Goal: Task Accomplishment & Management: Manage account settings

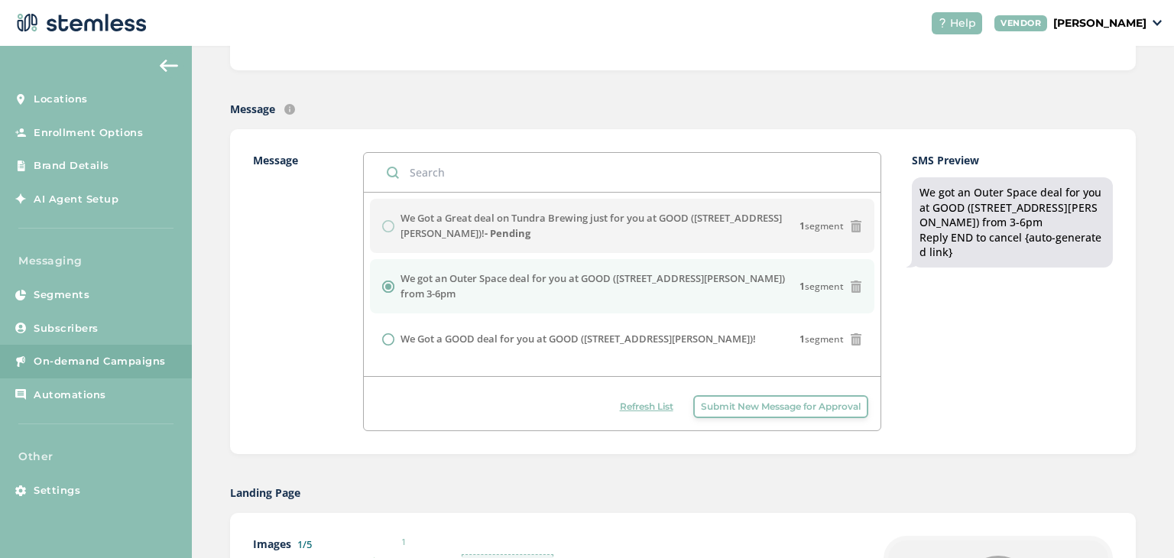
scroll to position [270, 0]
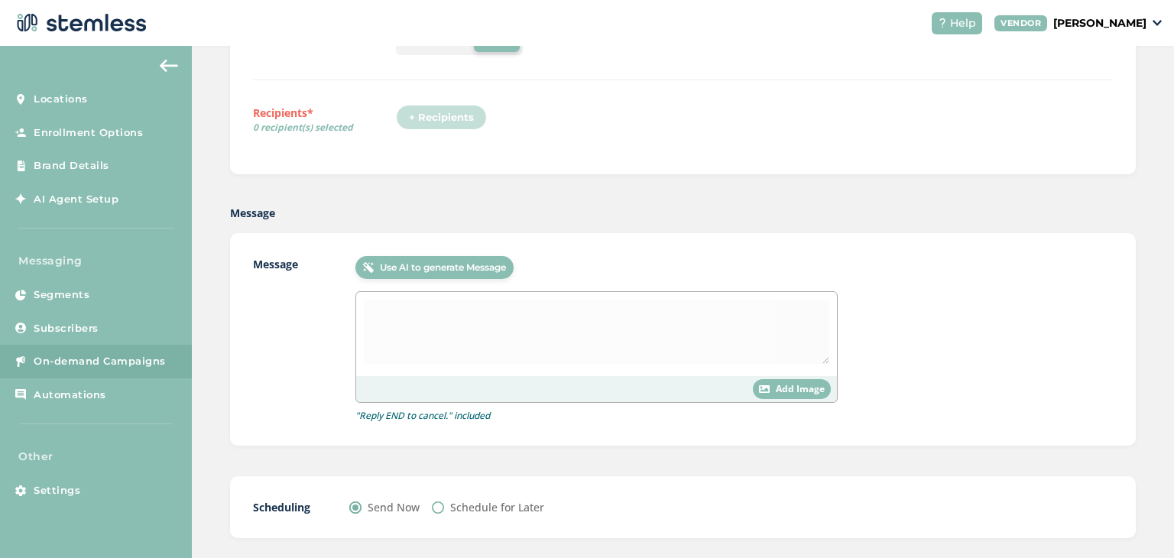
scroll to position [280, 0]
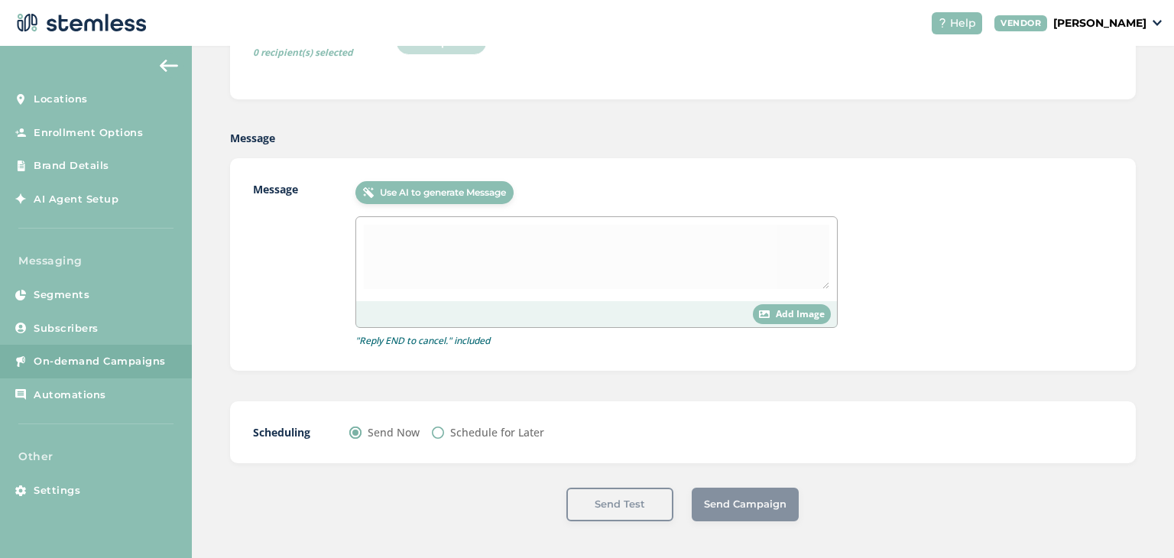
click at [538, 251] on div at bounding box center [596, 259] width 481 height 84
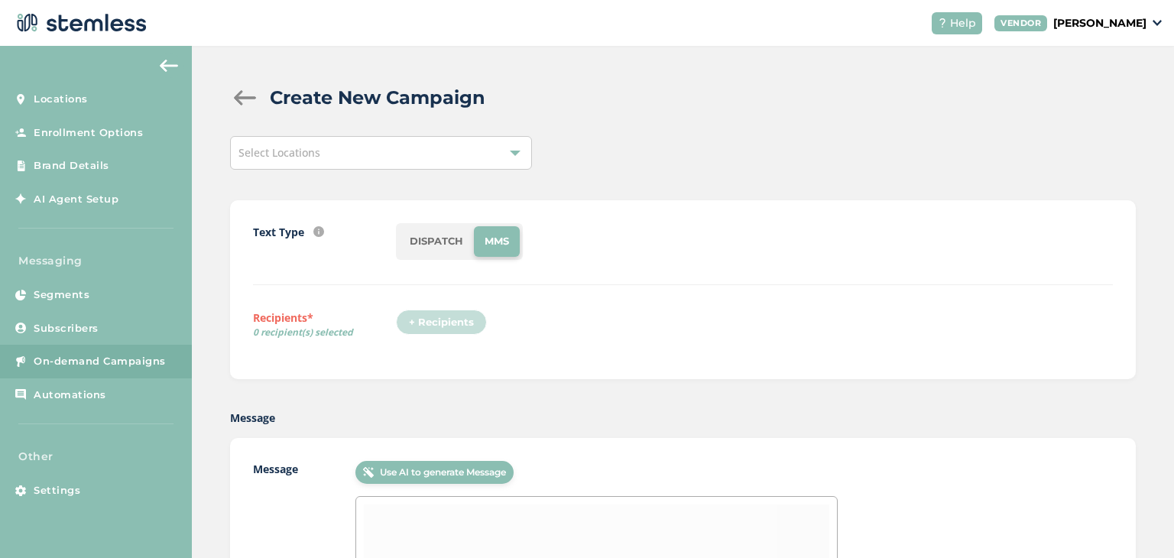
click at [466, 245] on li "DISPATCH" at bounding box center [436, 241] width 75 height 31
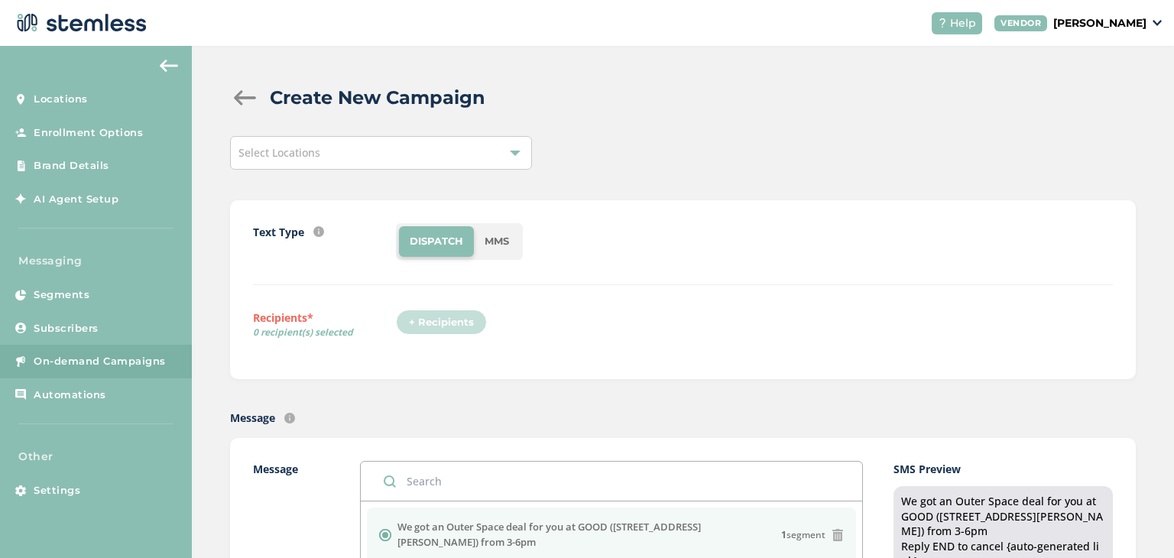
click at [491, 233] on li "MMS" at bounding box center [497, 241] width 46 height 31
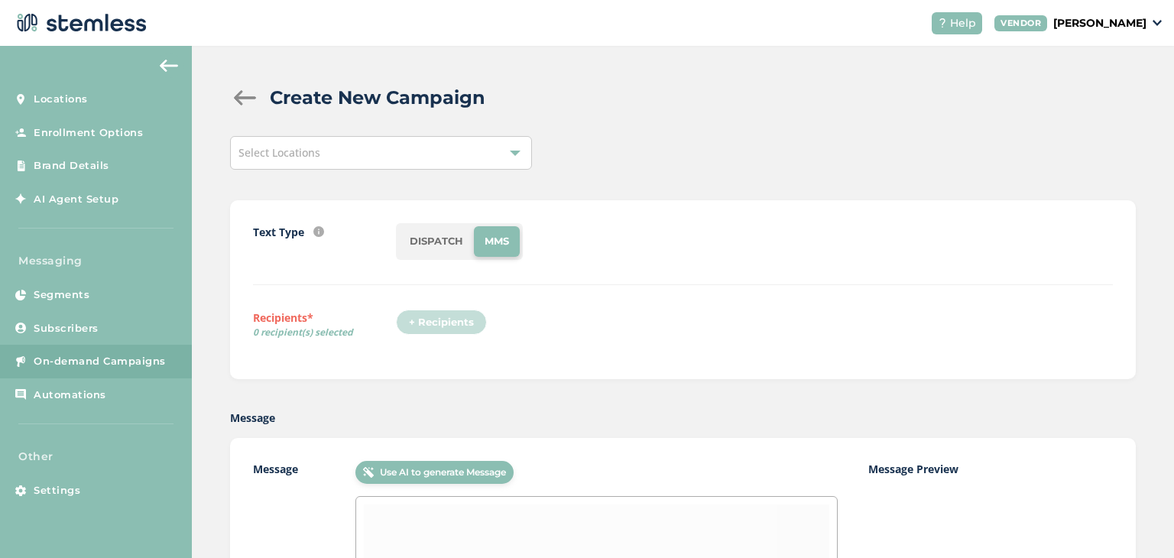
click at [416, 140] on div "Select Locations" at bounding box center [381, 153] width 302 height 34
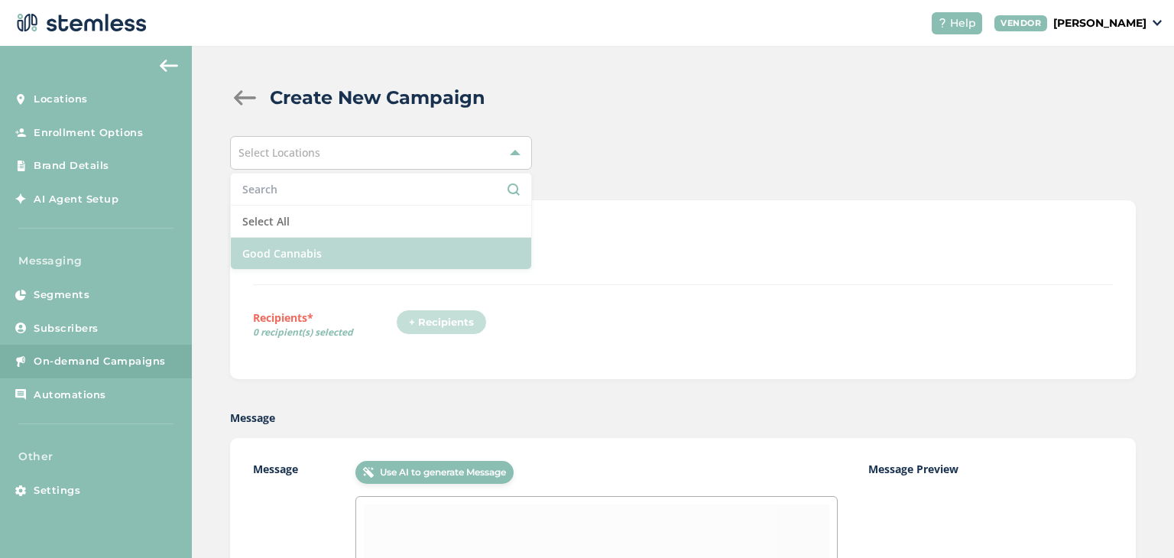
click at [388, 239] on li "Good Cannabis" at bounding box center [381, 253] width 300 height 31
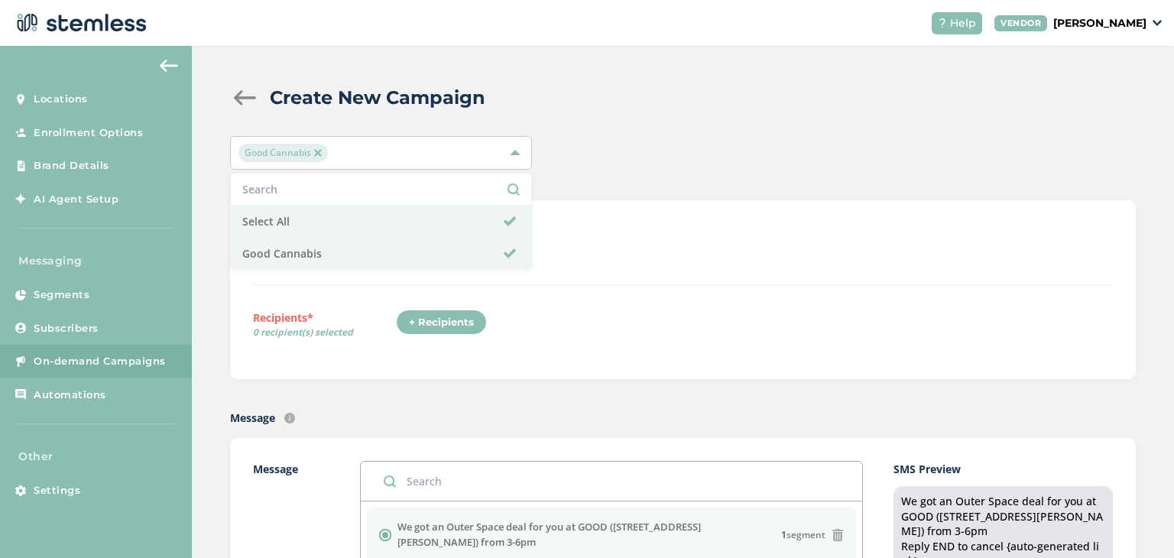
click at [766, 293] on div "Text Type SMS : A cost effective way to reach your customers. Send a intro text…" at bounding box center [683, 289] width 860 height 133
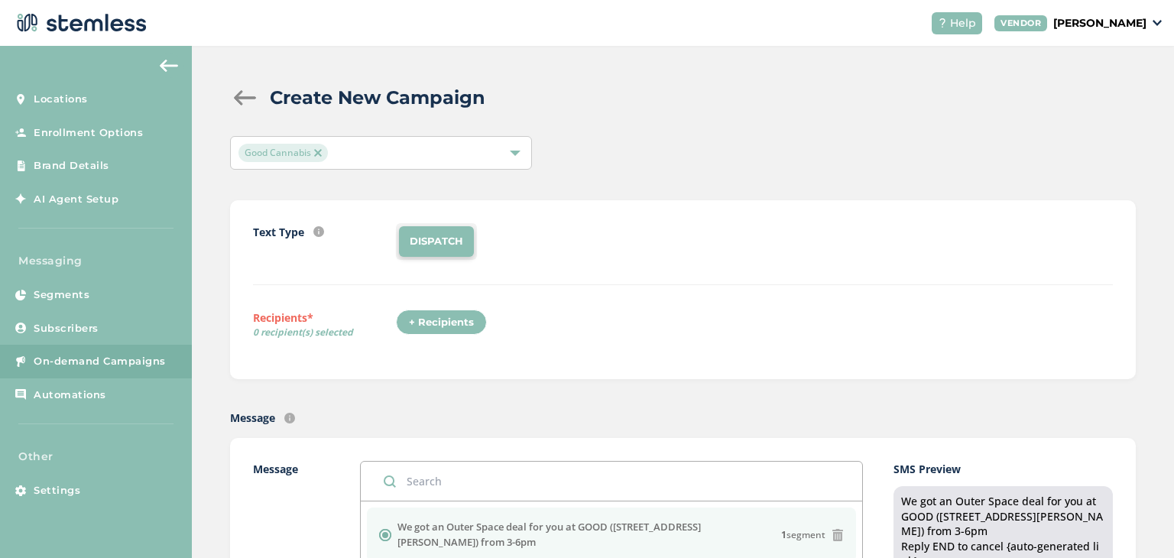
click at [421, 245] on li "DISPATCH" at bounding box center [436, 241] width 75 height 31
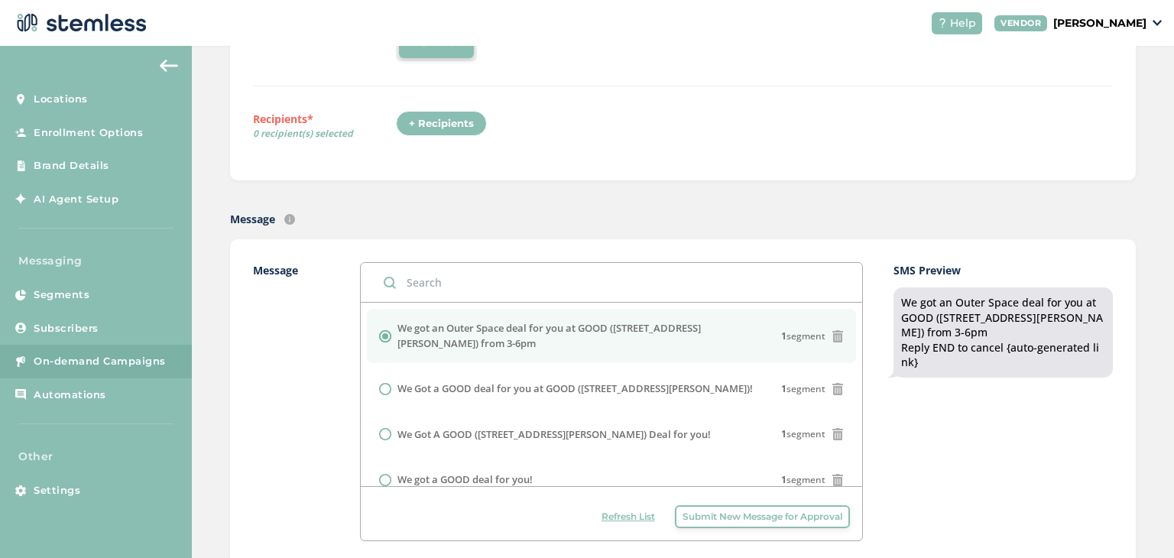
scroll to position [281, 0]
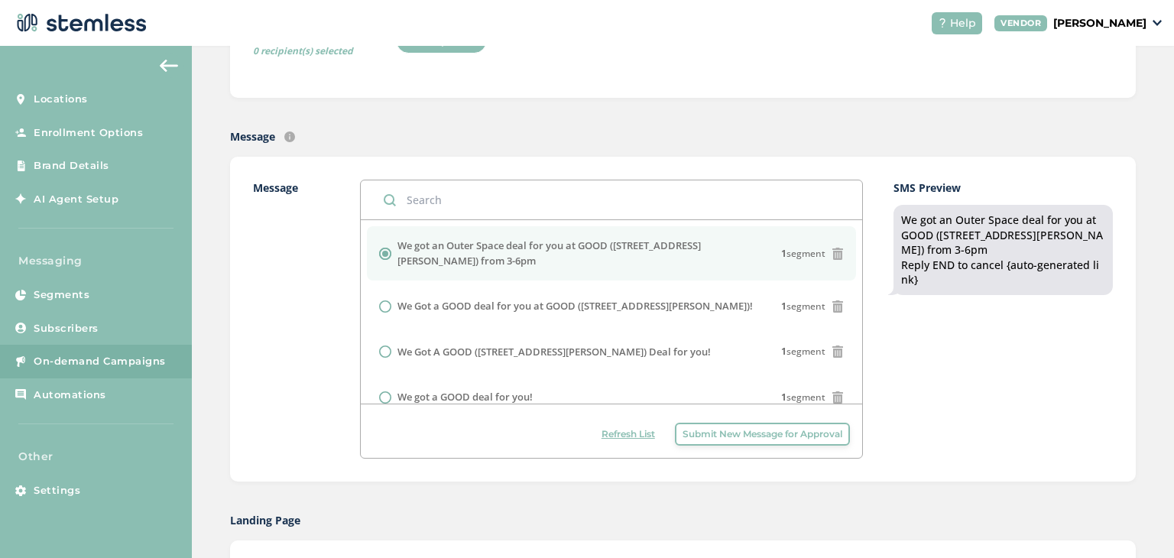
click at [893, 418] on div "SMS Preview We got an Outer Space deal for you at GOOD ([STREET_ADDRESS][PERSON…" at bounding box center [1002, 319] width 219 height 279
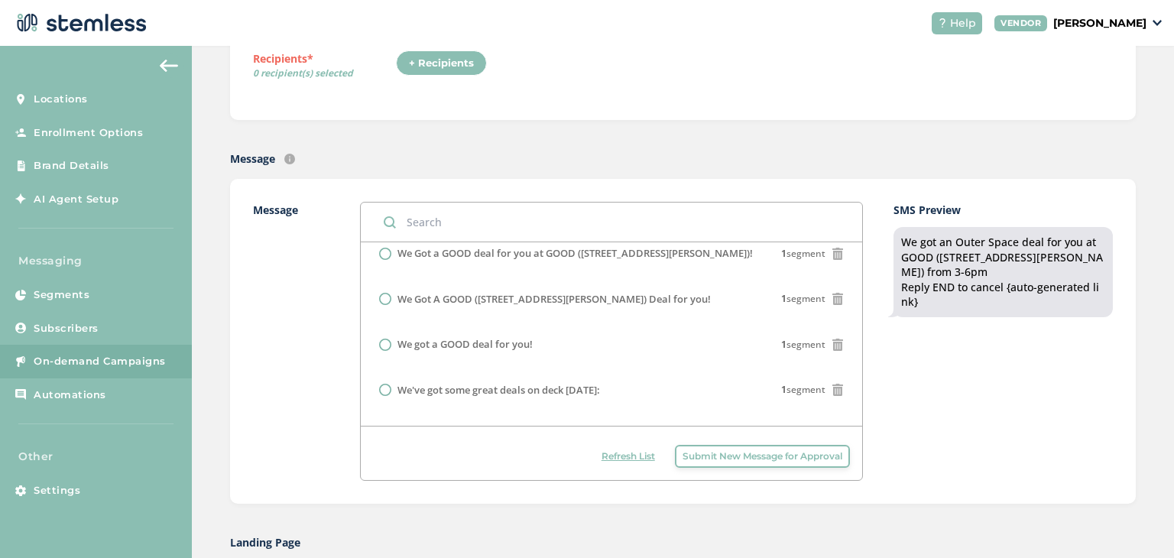
scroll to position [0, 0]
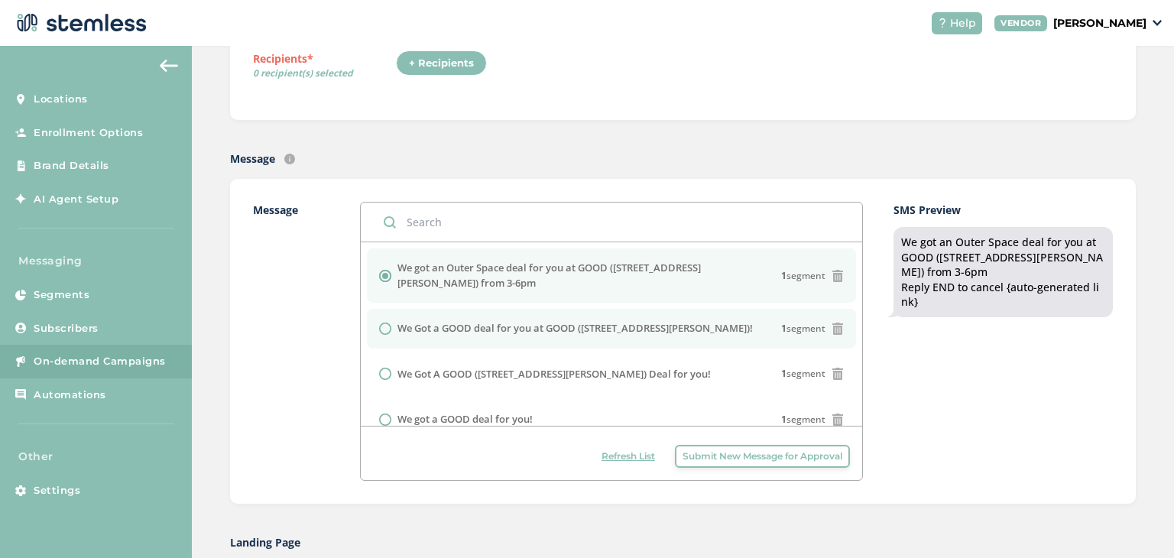
click at [575, 327] on label "We Got a GOOD deal for you at GOOD ([STREET_ADDRESS][PERSON_NAME])!" at bounding box center [574, 328] width 355 height 15
radio input "false"
radio input "true"
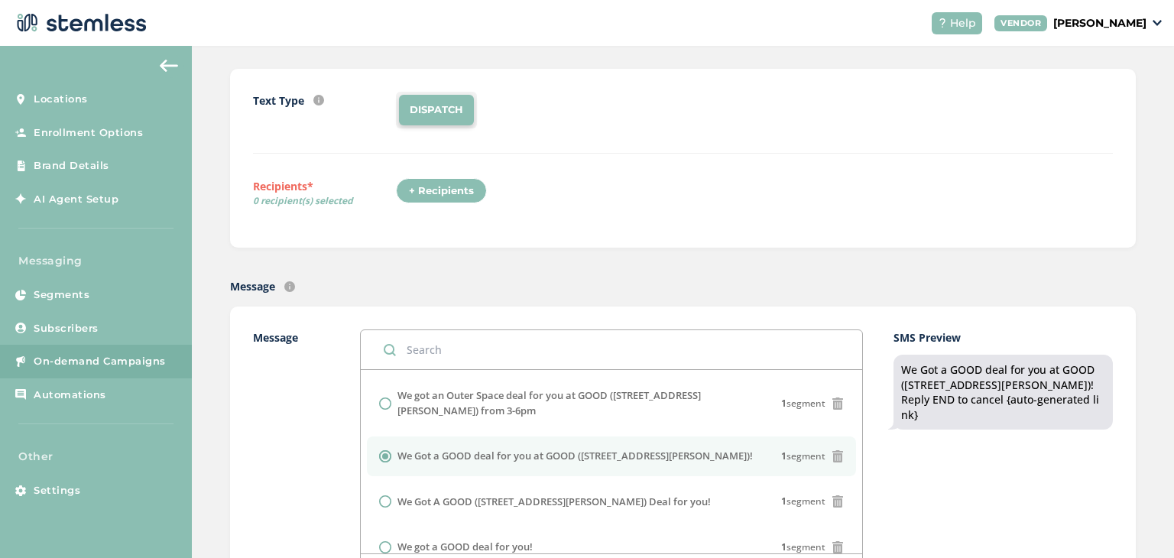
scroll to position [131, 0]
click at [430, 191] on div "+ Recipients" at bounding box center [441, 192] width 91 height 26
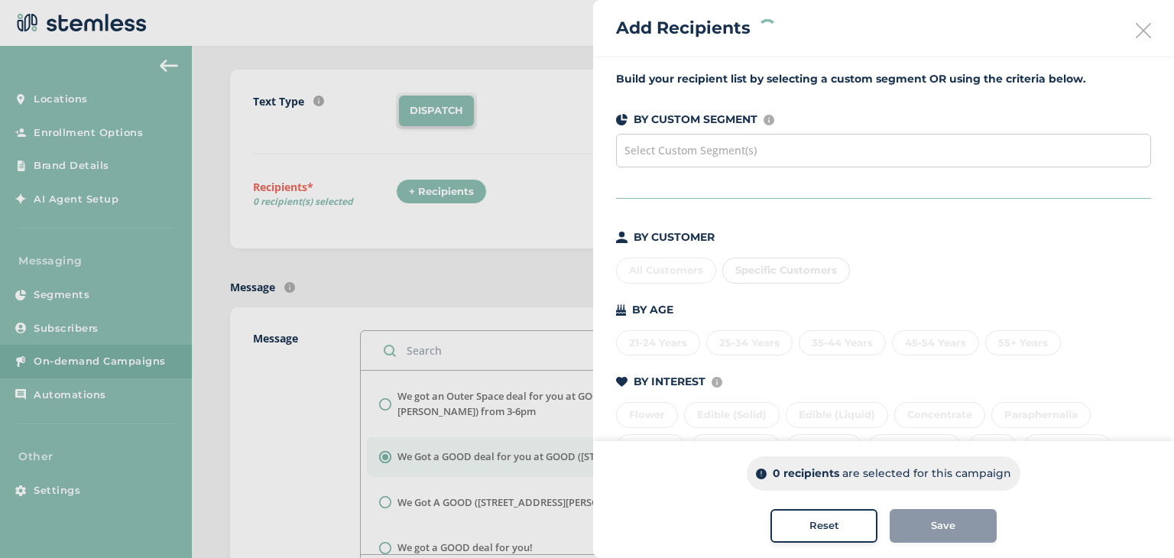
click at [834, 164] on div "Select Custom Segment(s)" at bounding box center [883, 151] width 535 height 34
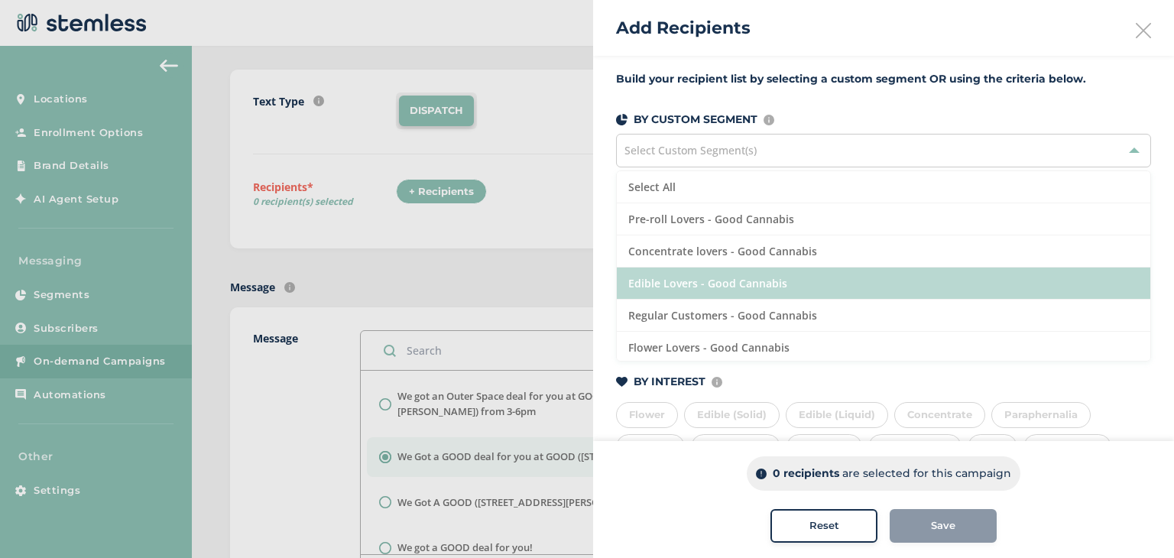
click at [712, 283] on li "Edible Lovers - Good Cannabis" at bounding box center [883, 283] width 533 height 32
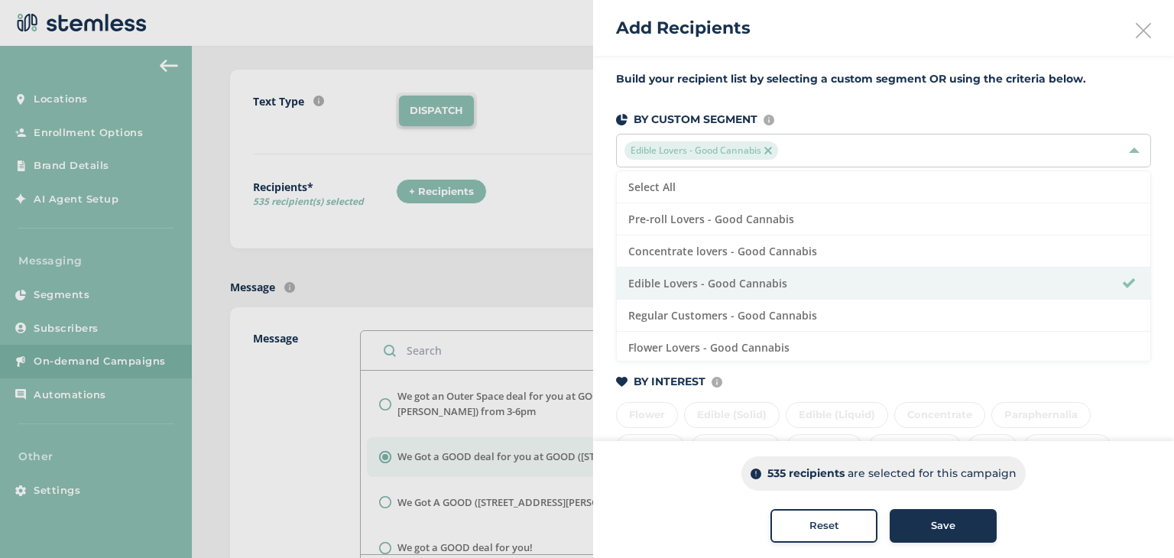
click at [942, 517] on button "Save" at bounding box center [942, 526] width 107 height 34
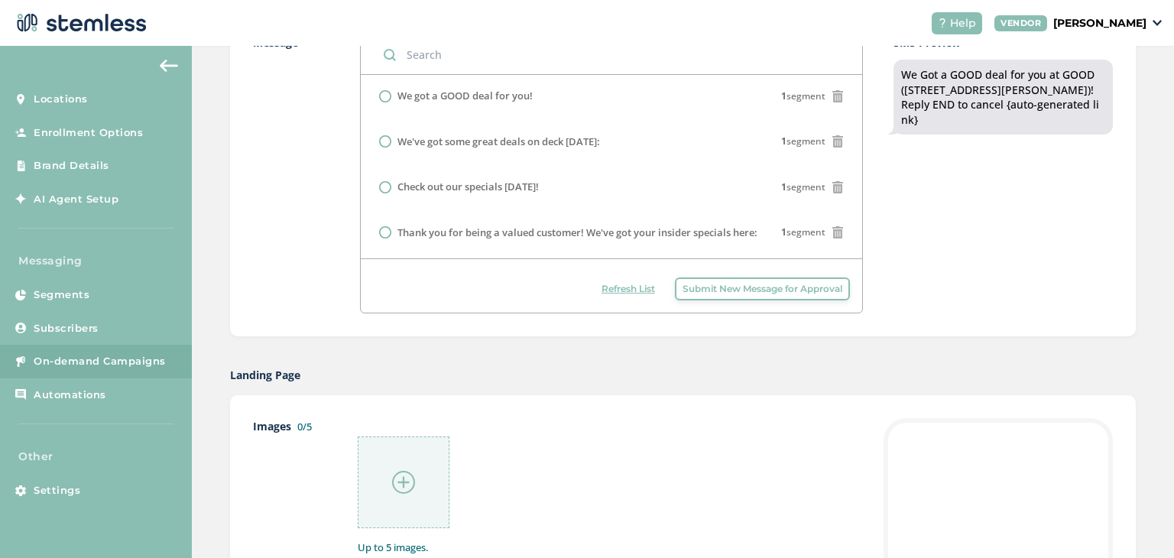
scroll to position [427, 0]
click at [398, 471] on img at bounding box center [403, 481] width 23 height 23
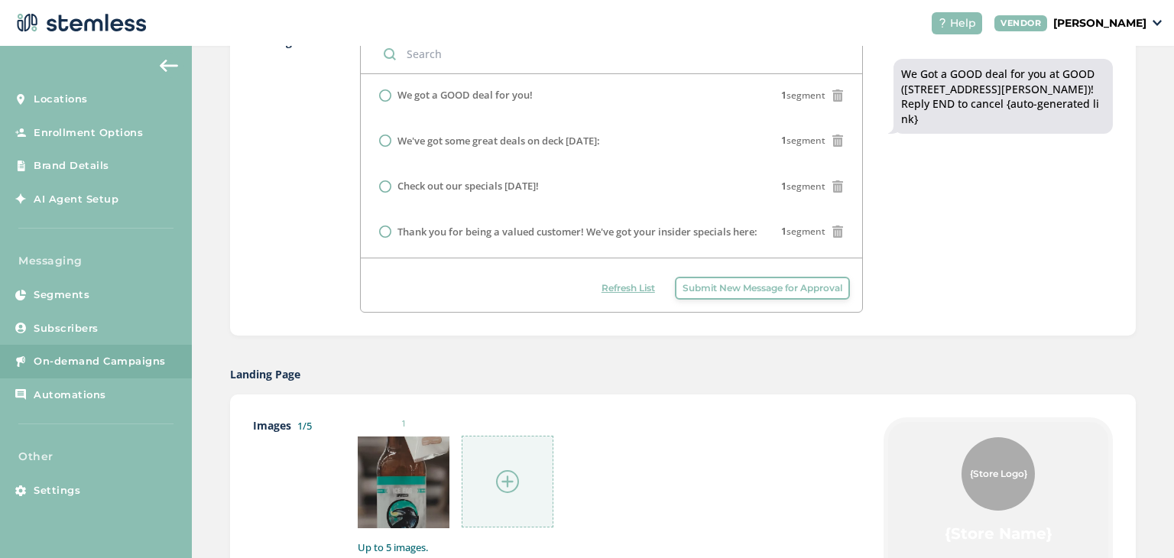
click at [501, 489] on img at bounding box center [507, 481] width 23 height 23
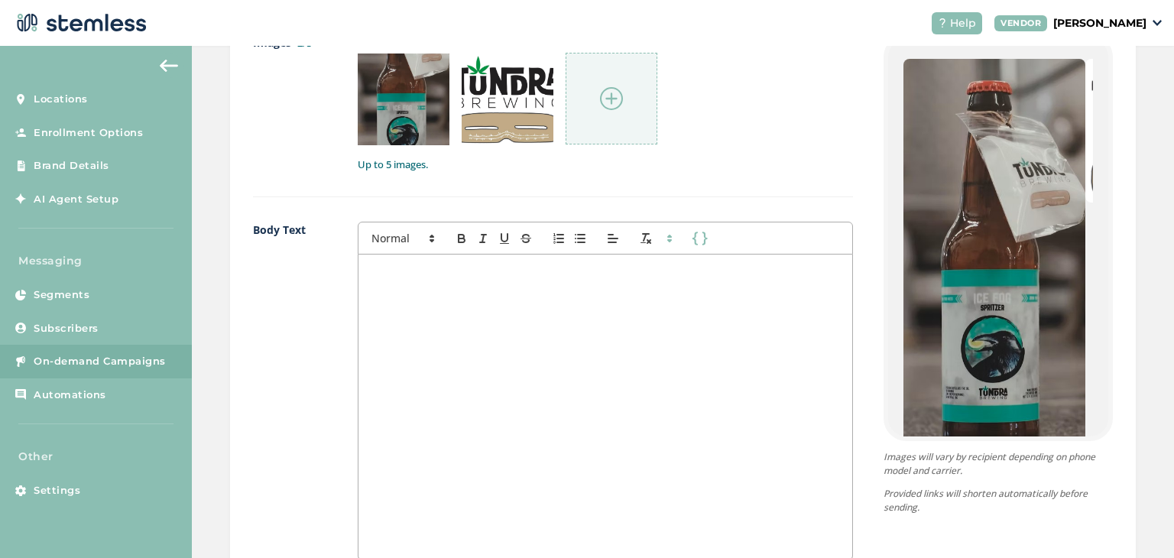
scroll to position [811, 0]
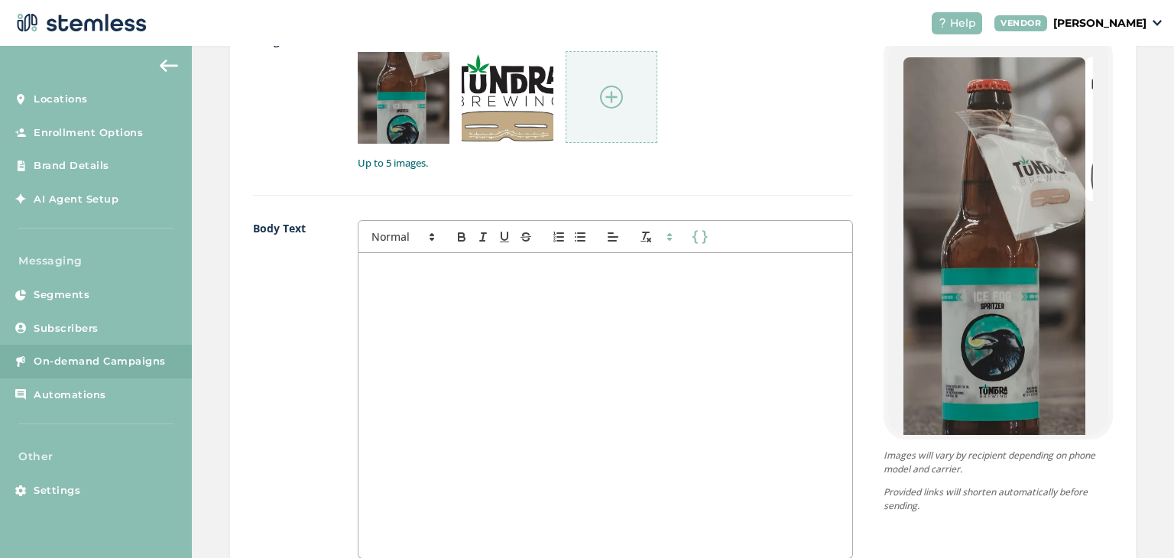
click at [737, 447] on div at bounding box center [605, 405] width 494 height 305
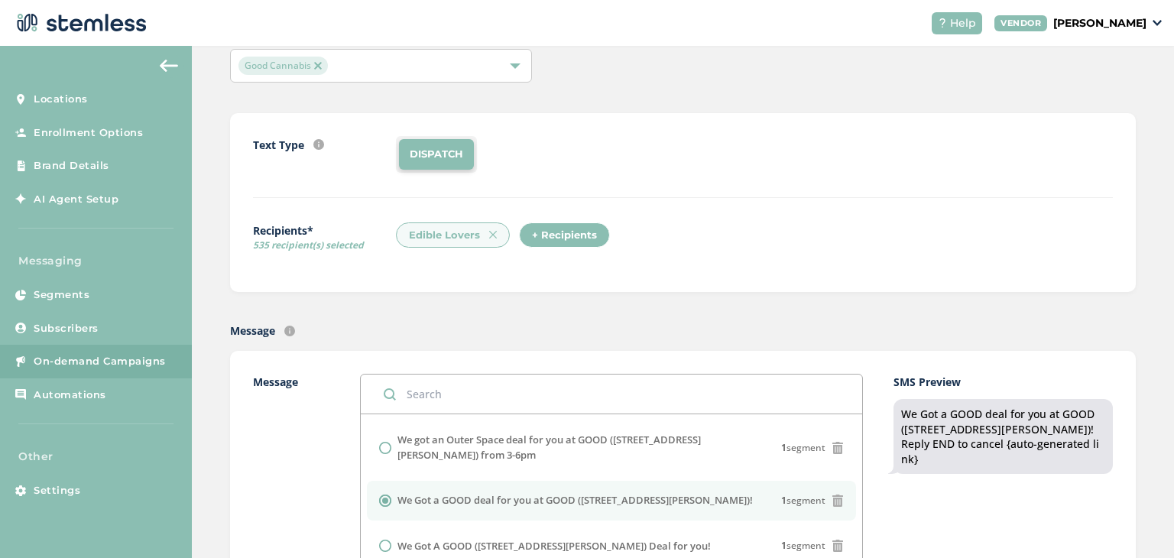
scroll to position [153, 0]
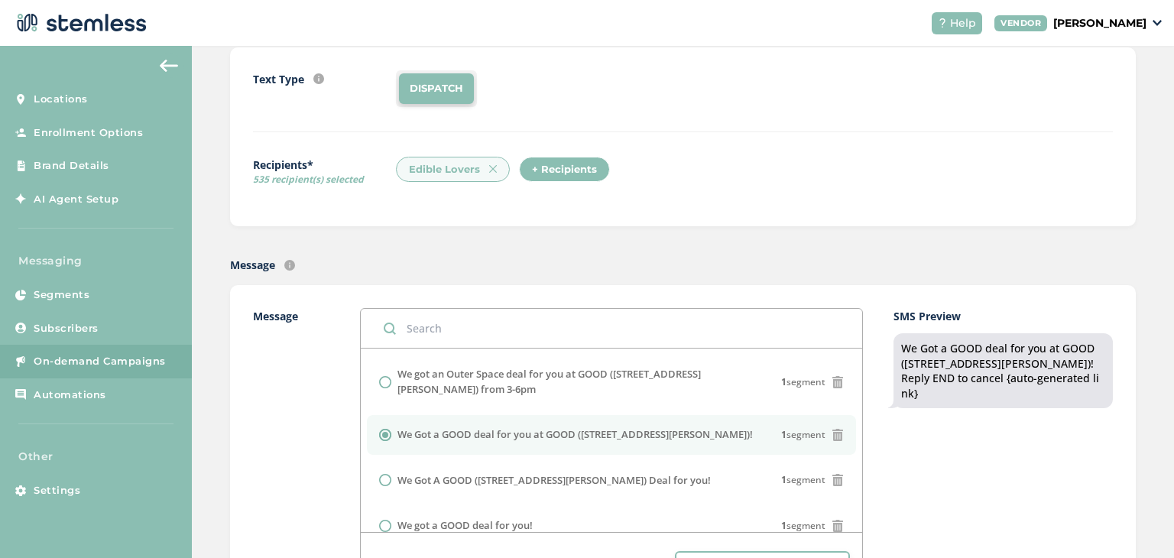
click at [860, 195] on div "Text Type SMS : A cost effective way to reach your customers. Send a intro text…" at bounding box center [683, 136] width 860 height 133
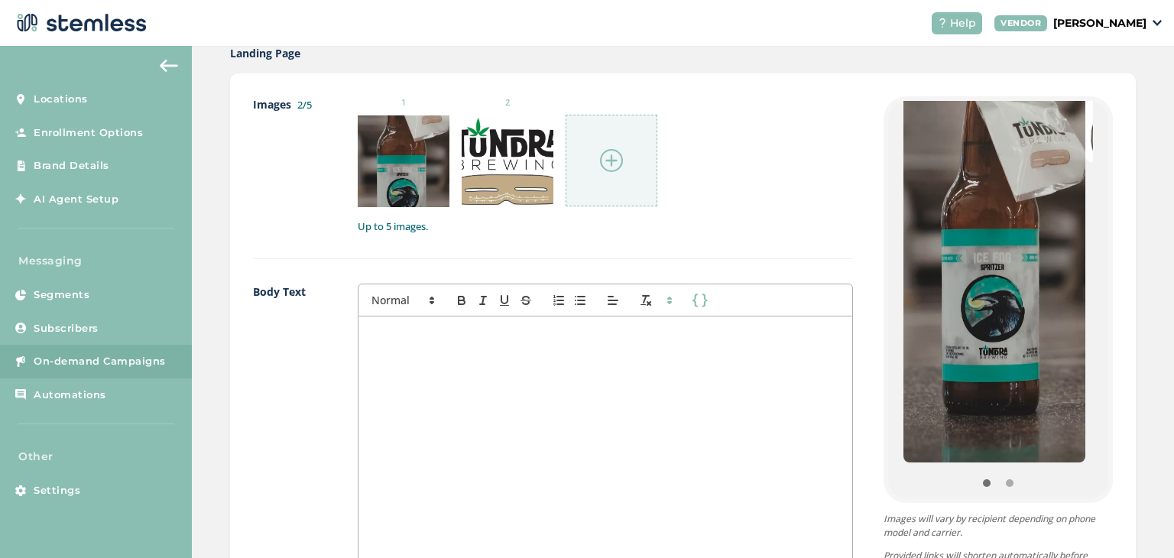
scroll to position [749, 0]
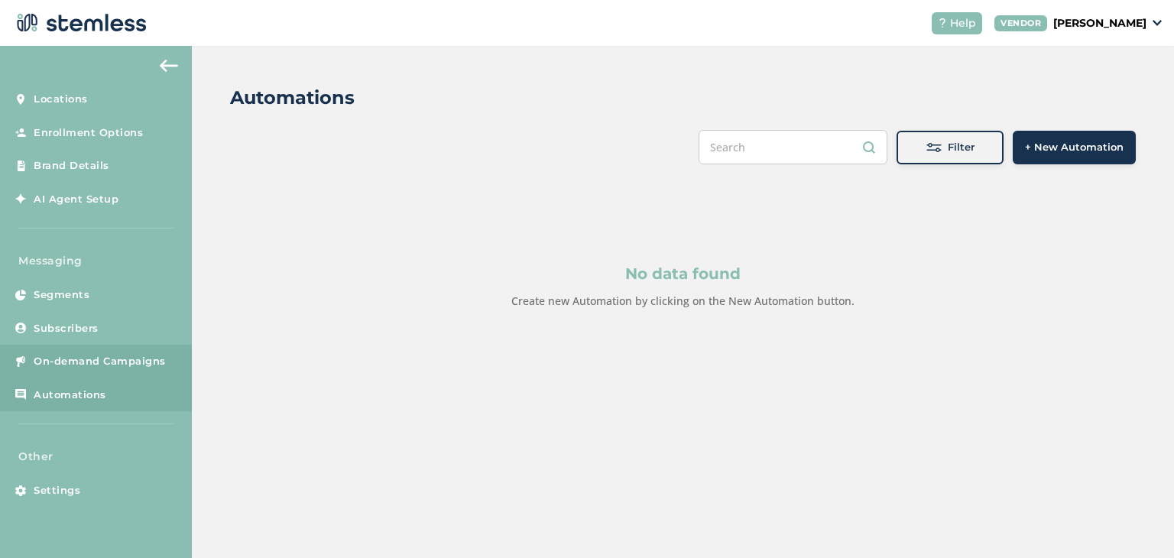
click at [84, 364] on span "On-demand Campaigns" at bounding box center [100, 361] width 132 height 15
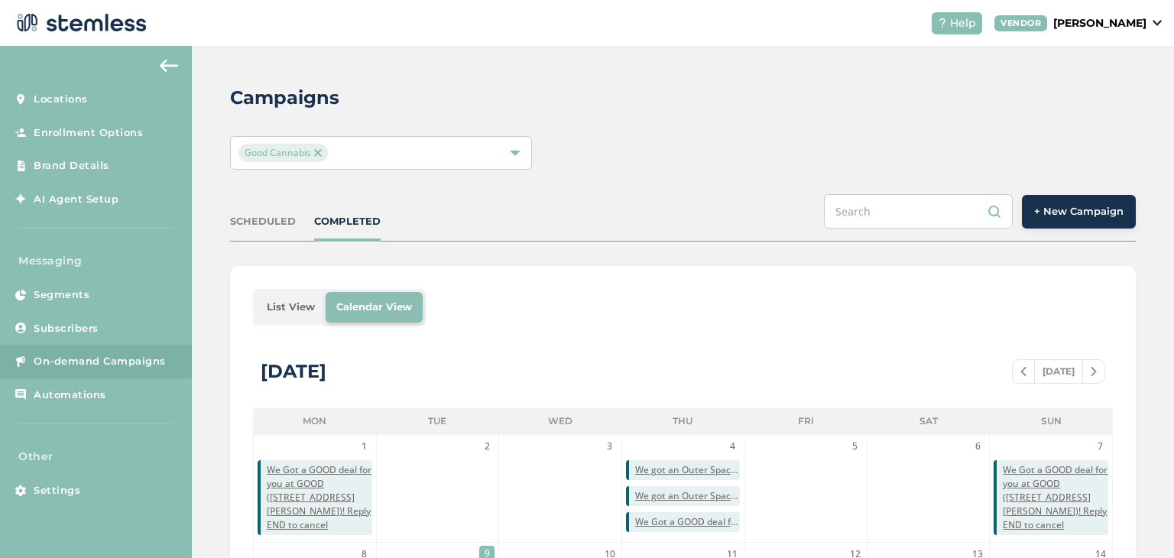
click at [290, 227] on div "SCHEDULED" at bounding box center [263, 221] width 66 height 15
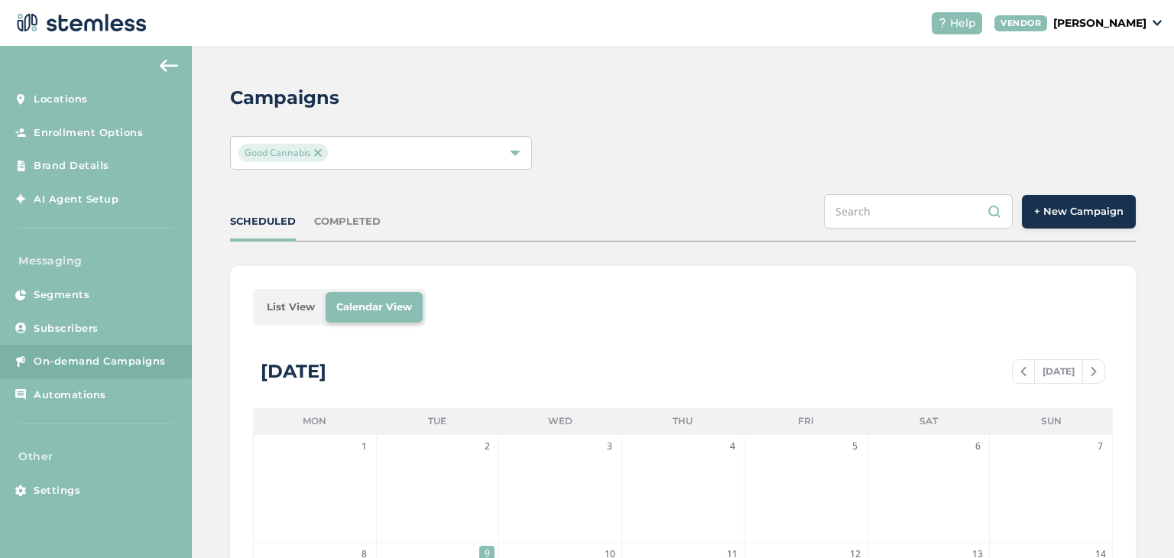
click at [348, 221] on div "COMPLETED" at bounding box center [347, 221] width 66 height 15
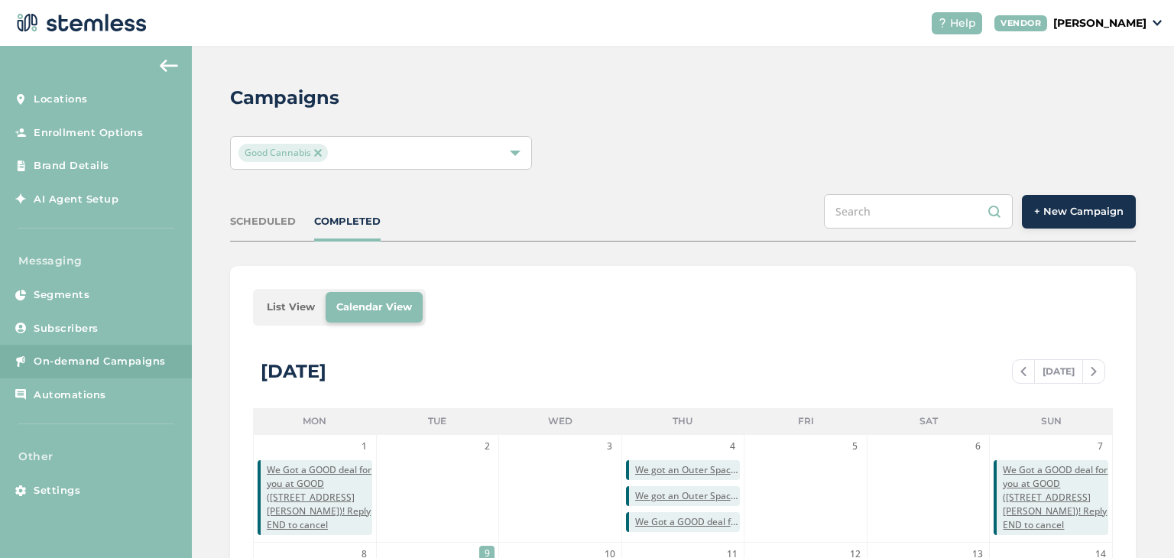
click at [306, 290] on ul "List View Calendar View" at bounding box center [339, 307] width 173 height 37
click at [300, 296] on li "List View" at bounding box center [291, 307] width 70 height 31
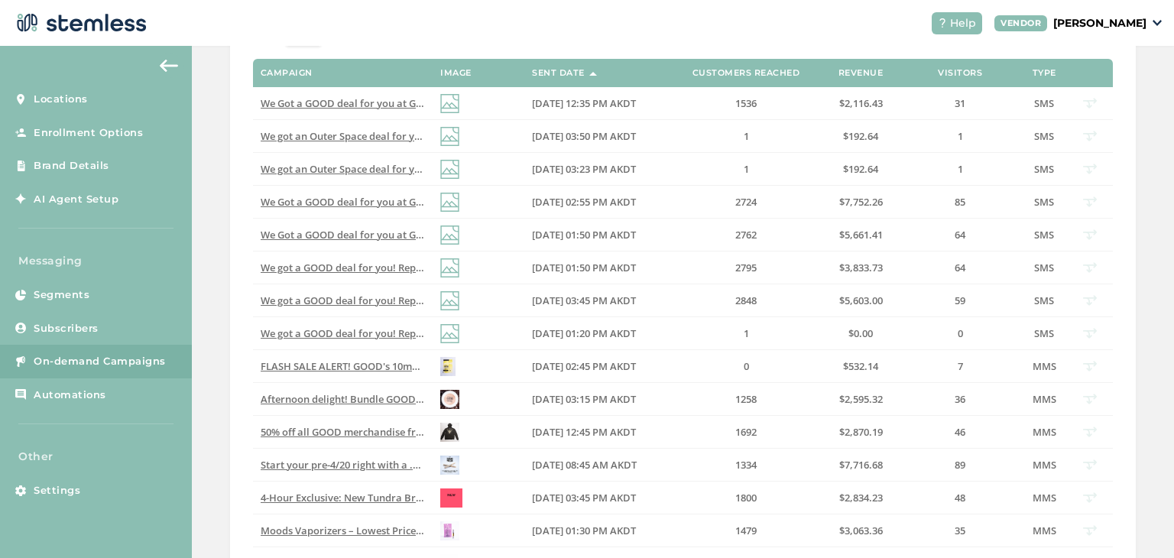
scroll to position [229, 0]
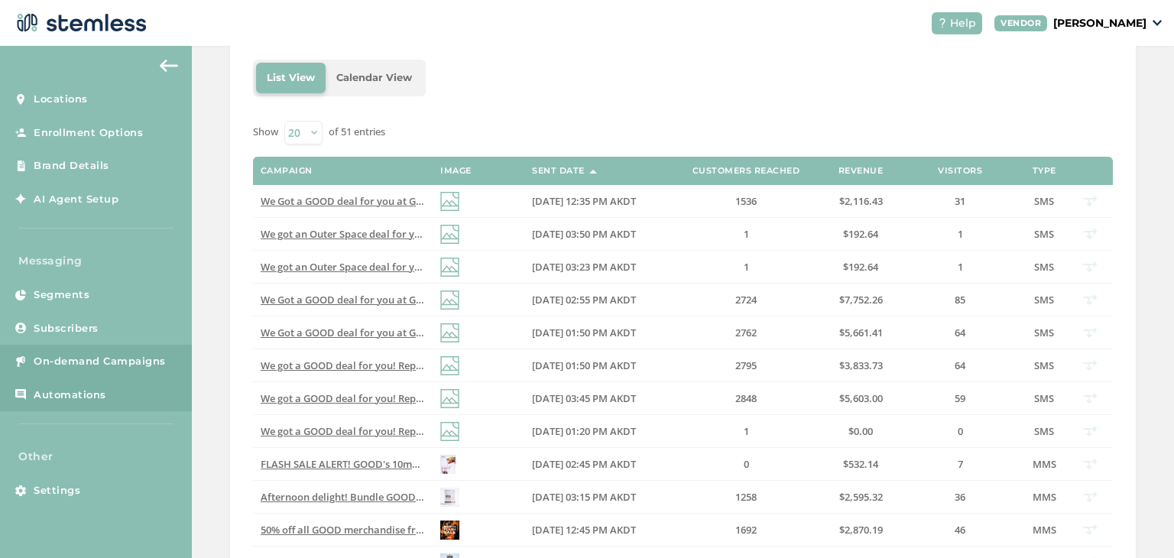
click at [92, 395] on span "Automations" at bounding box center [70, 394] width 73 height 15
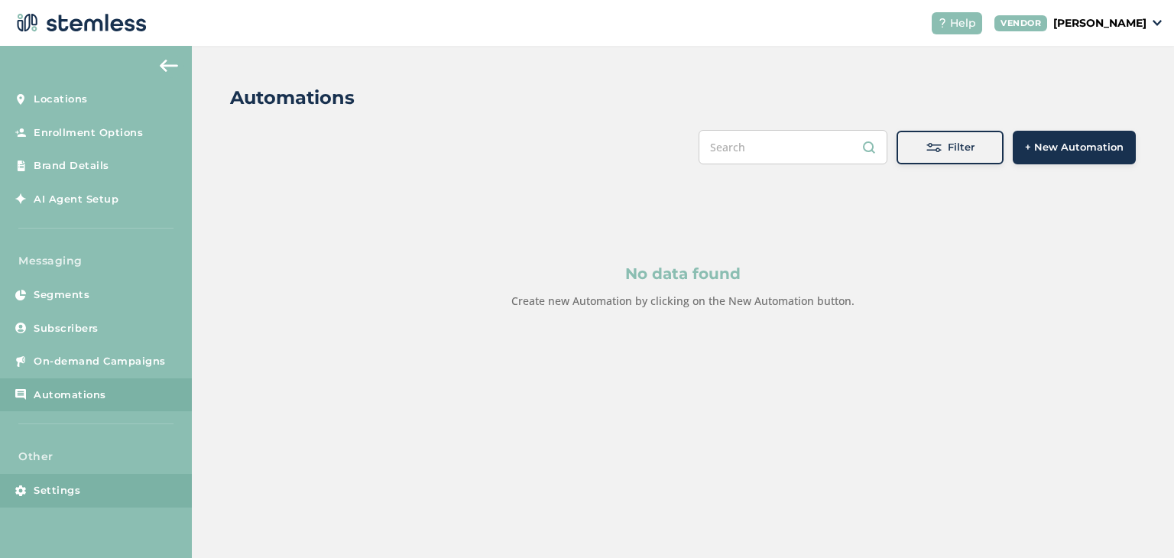
click at [76, 496] on link "Settings" at bounding box center [96, 491] width 192 height 34
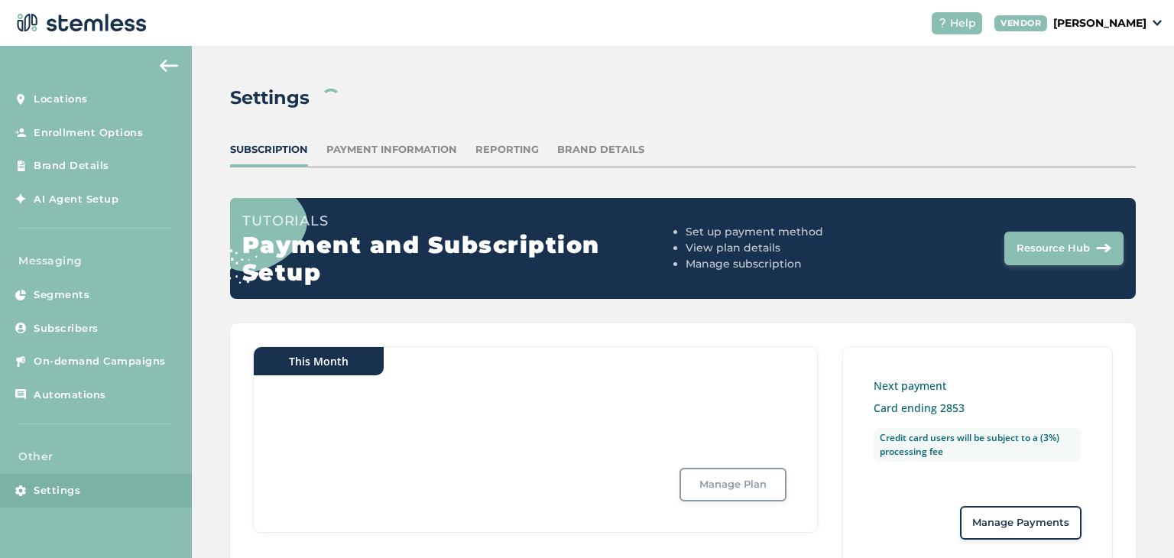
scroll to position [73, 0]
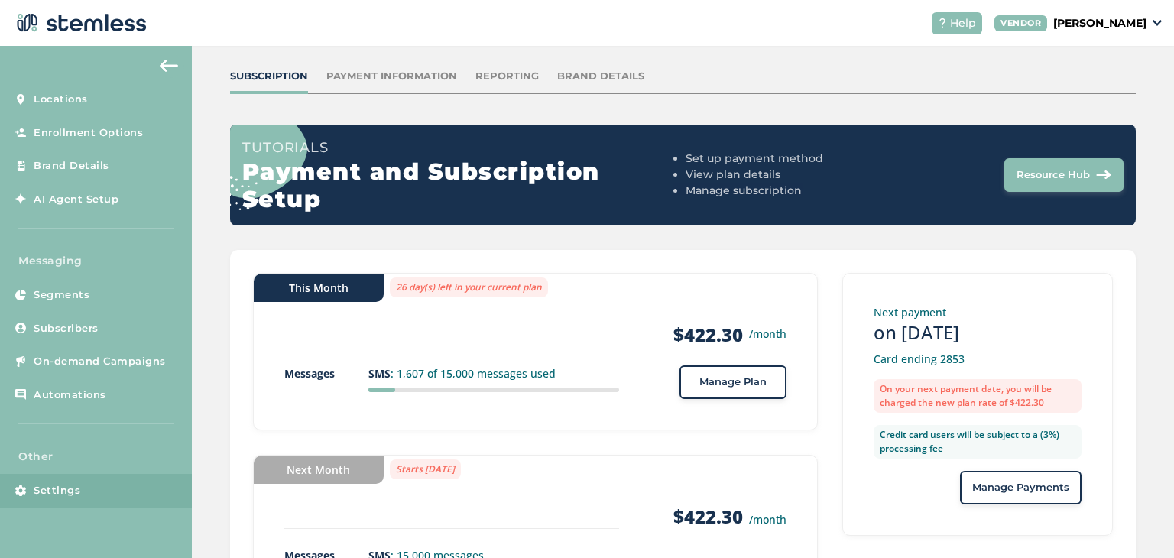
click at [745, 394] on button "Manage Plan" at bounding box center [732, 382] width 107 height 34
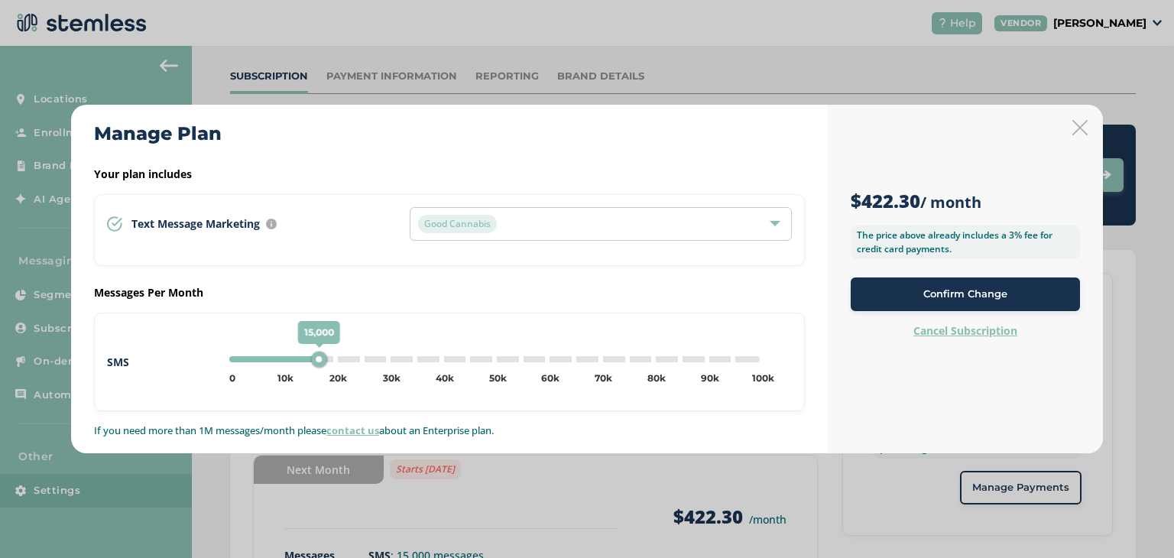
drag, startPoint x: 309, startPoint y: 362, endPoint x: 317, endPoint y: 363, distance: 8.4
click at [317, 363] on div "15,000" at bounding box center [318, 358] width 15 height 15
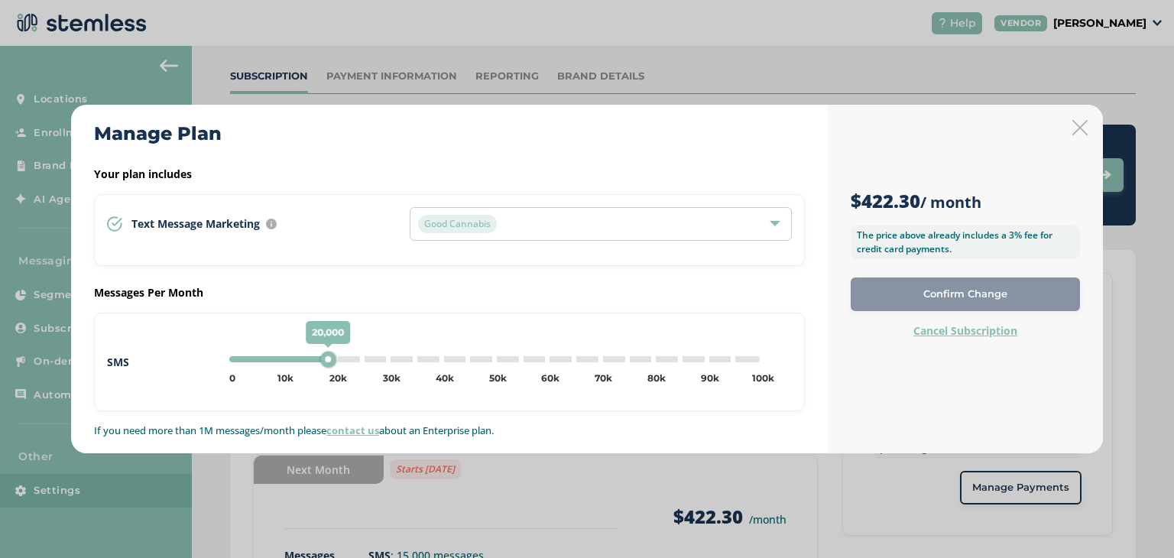
drag, startPoint x: 310, startPoint y: 358, endPoint x: 326, endPoint y: 359, distance: 16.1
click at [326, 359] on div "20,000" at bounding box center [327, 358] width 15 height 15
click at [311, 244] on div "Text Message Marketing Every location automatically comes with text message mar…" at bounding box center [449, 230] width 711 height 72
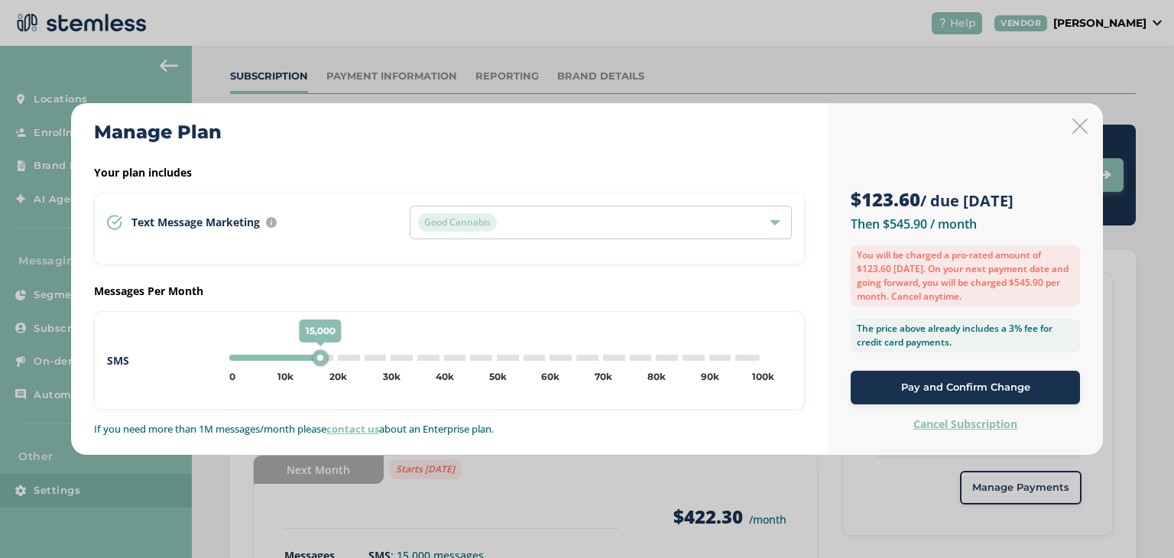
drag, startPoint x: 335, startPoint y: 356, endPoint x: 319, endPoint y: 355, distance: 16.1
click at [319, 355] on div "15,000" at bounding box center [320, 357] width 15 height 15
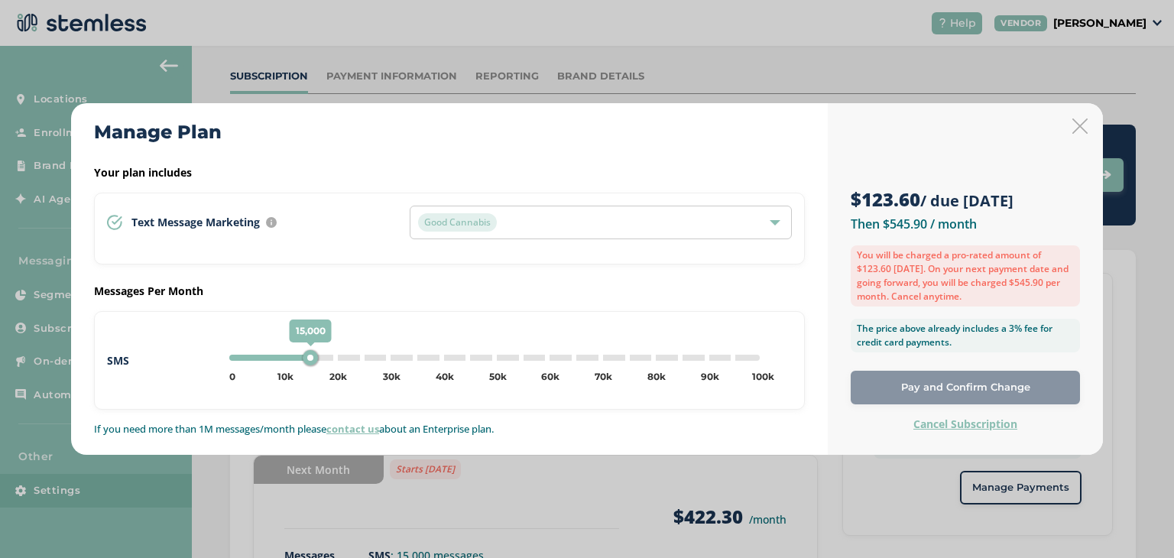
click at [322, 356] on div "15,000 0 5k 10k 15k 20k 25k 30k 35k 40k 45k 50k 55k 60k 65k 70k 75k 80k 85k 90k…" at bounding box center [494, 358] width 530 height 6
click at [321, 356] on div "20,000 0 5k 10k 15k 20k 25k 30k 35k 40k 45k 50k 55k 60k 65k 70k 75k 80k 85k 90k…" at bounding box center [494, 358] width 530 height 6
type input "15000"
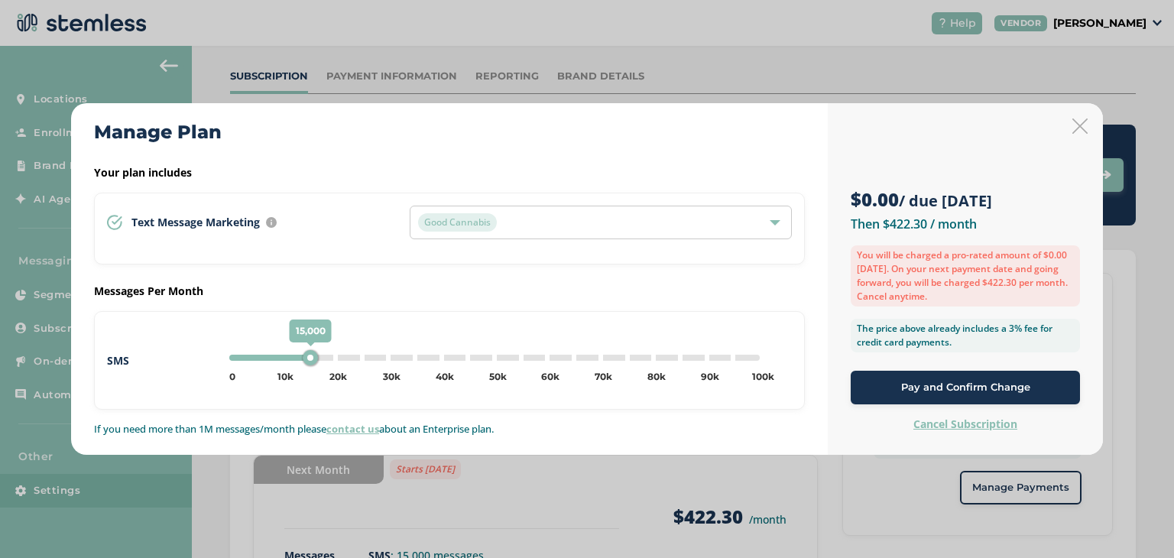
click at [1080, 132] on icon at bounding box center [1079, 125] width 15 height 15
